Goal: Transaction & Acquisition: Purchase product/service

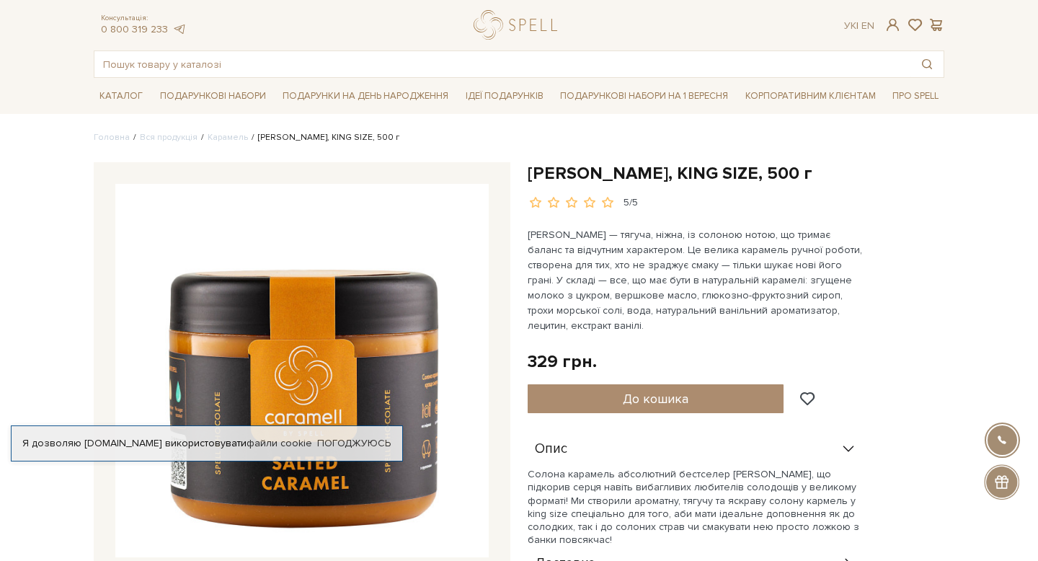
scroll to position [58, 0]
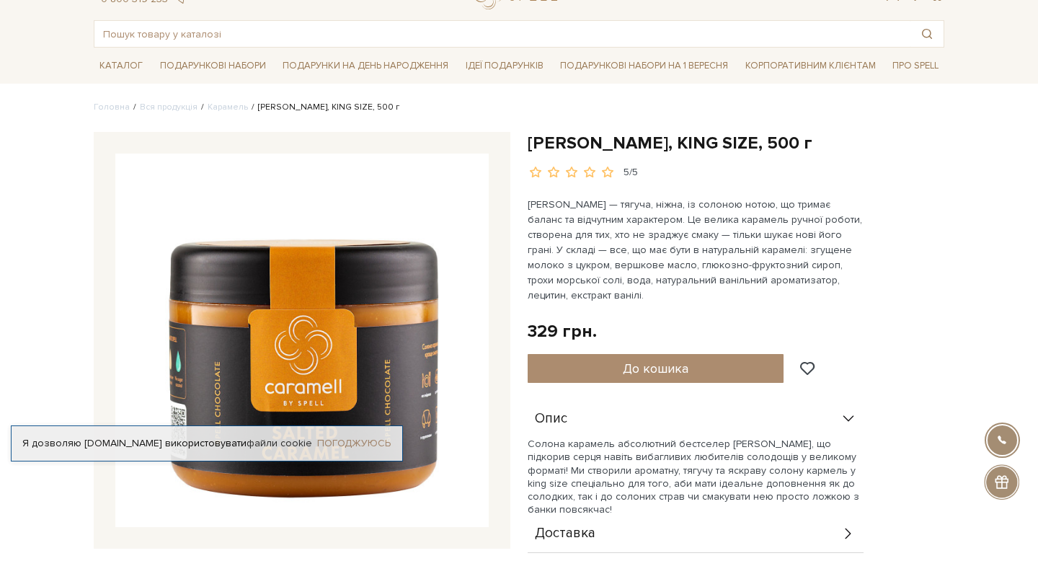
click at [358, 447] on link "Погоджуюсь" at bounding box center [354, 443] width 74 height 13
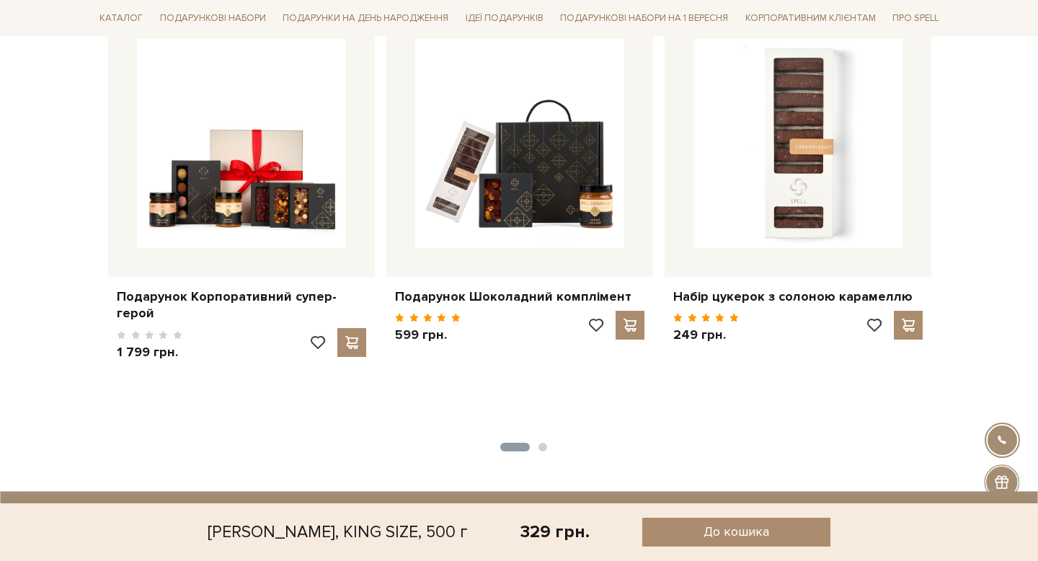
scroll to position [2898, 0]
